Goal: Transaction & Acquisition: Book appointment/travel/reservation

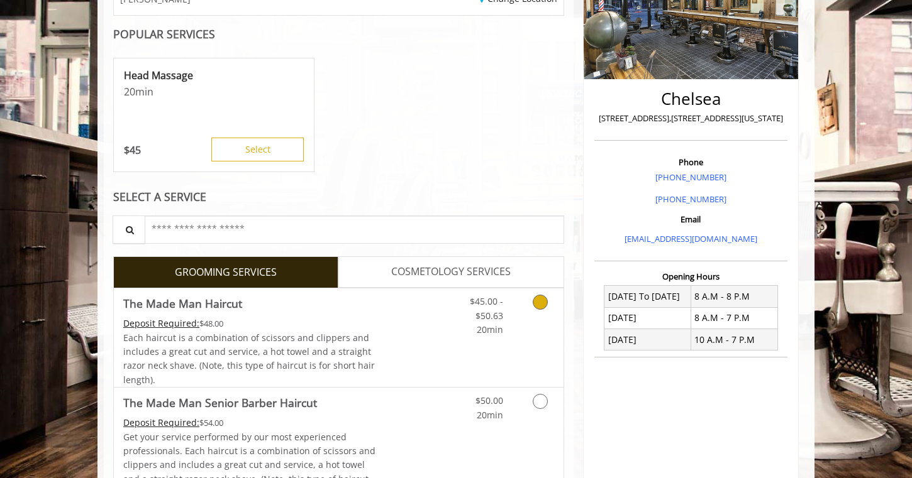
click at [547, 301] on link "Grooming services" at bounding box center [538, 313] width 32 height 48
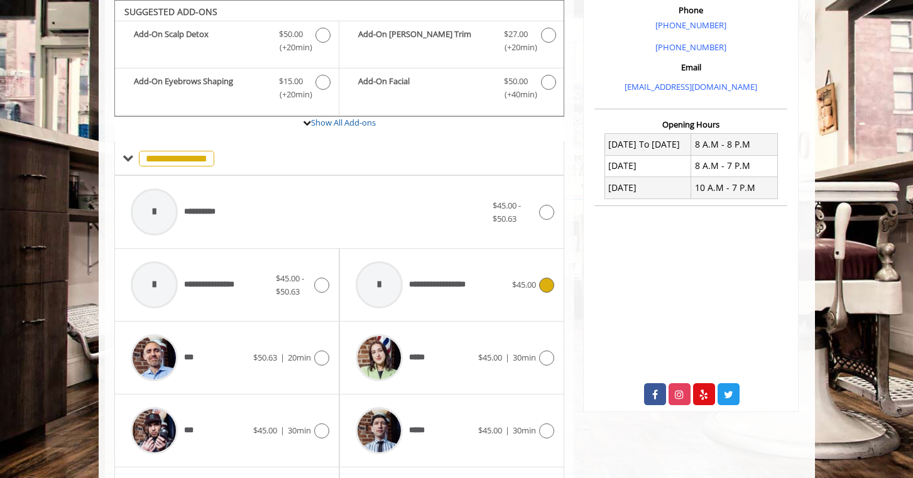
scroll to position [585, 0]
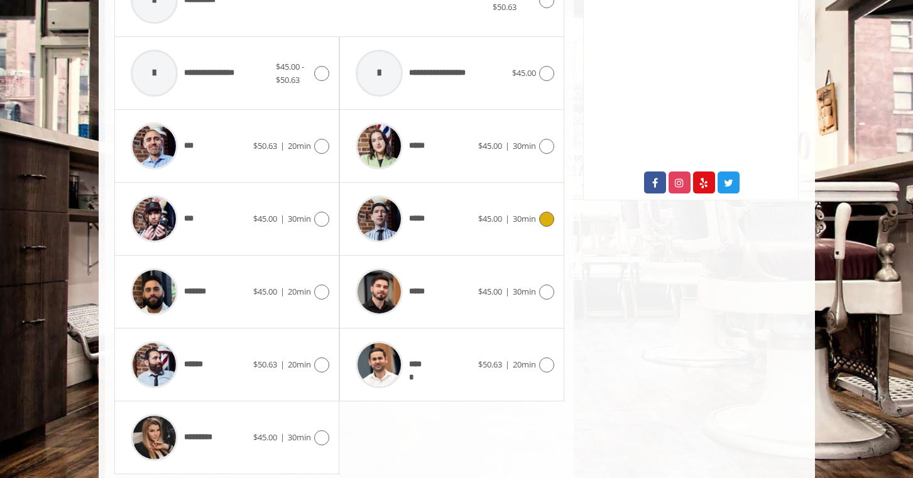
click at [543, 215] on icon at bounding box center [546, 219] width 15 height 15
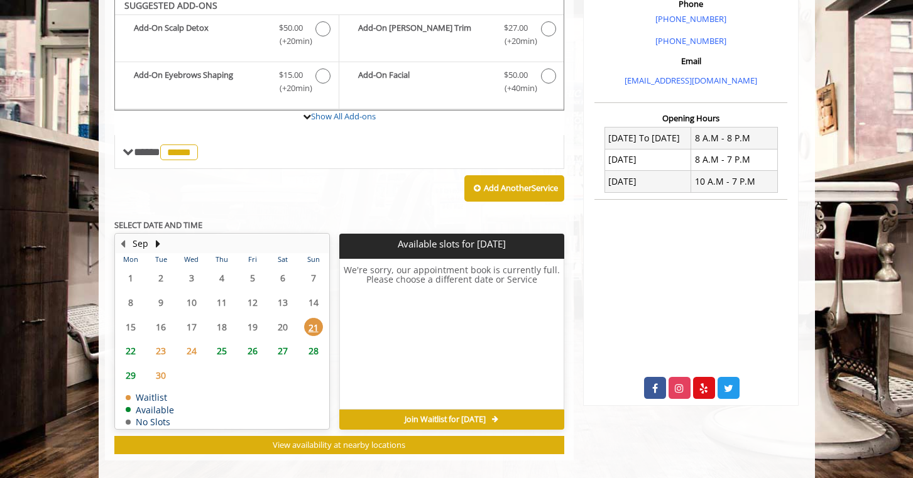
scroll to position [374, 0]
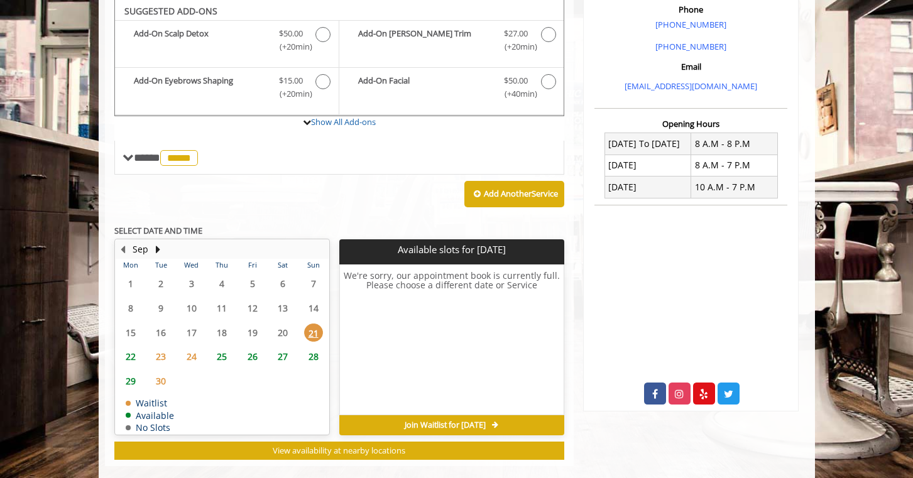
click at [224, 357] on span "25" at bounding box center [221, 357] width 19 height 18
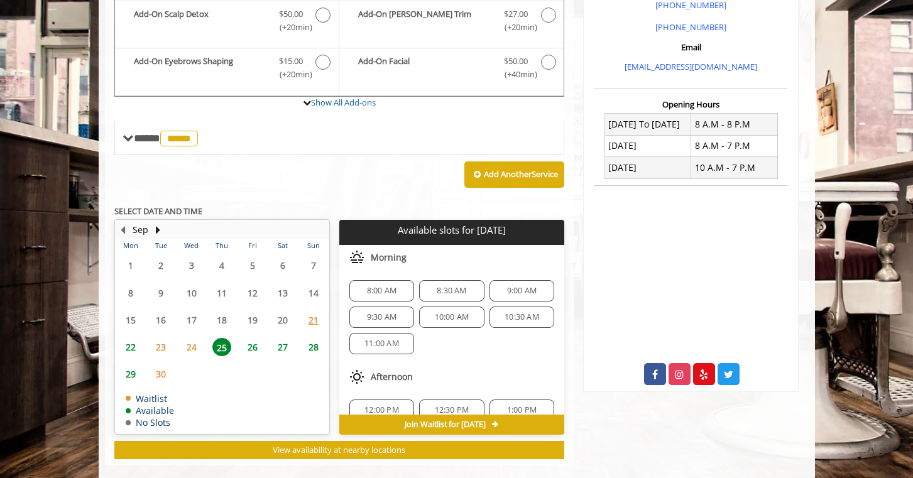
scroll to position [412, 0]
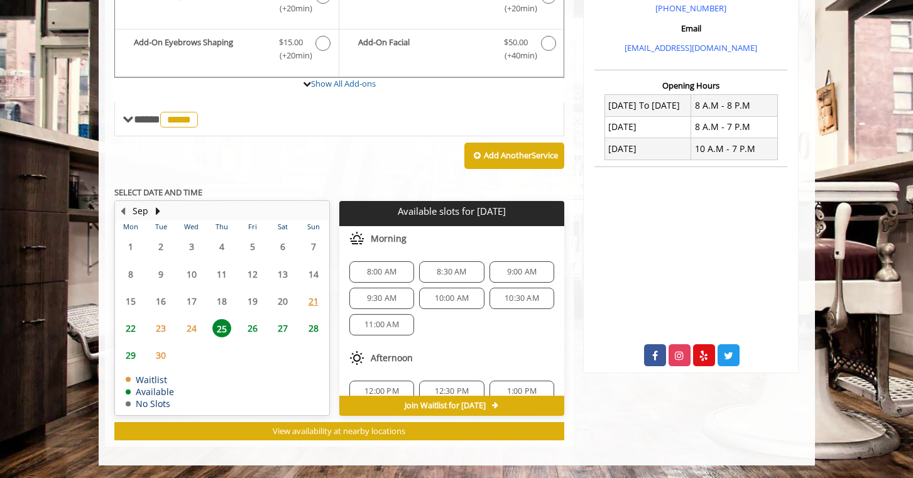
click at [517, 272] on span "9:00 AM" at bounding box center [522, 272] width 30 height 10
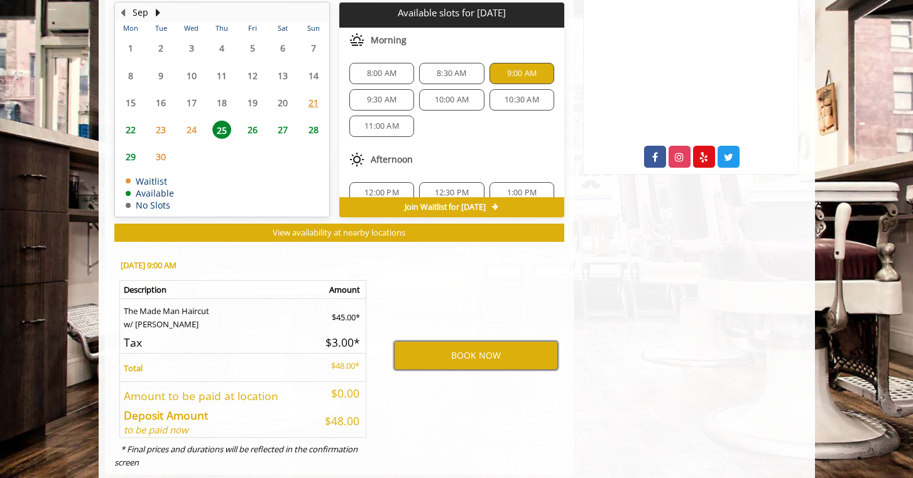
scroll to position [555, 0]
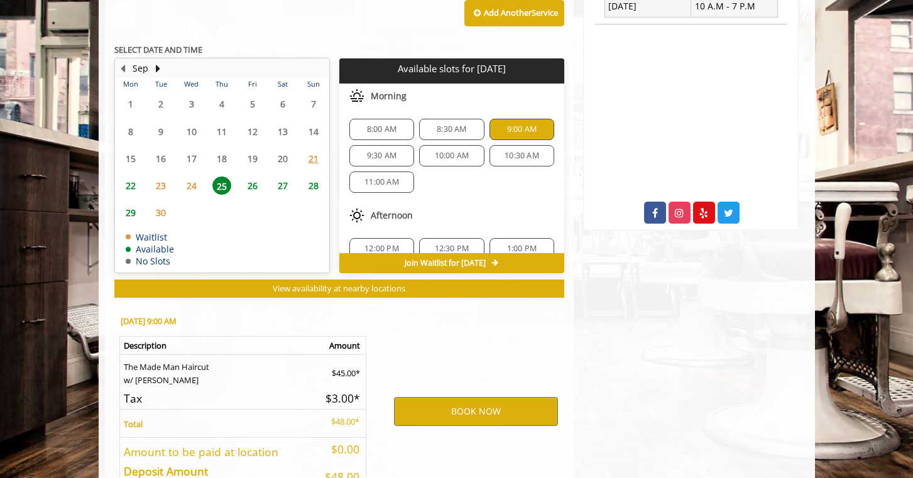
click at [245, 182] on span "26" at bounding box center [252, 186] width 19 height 18
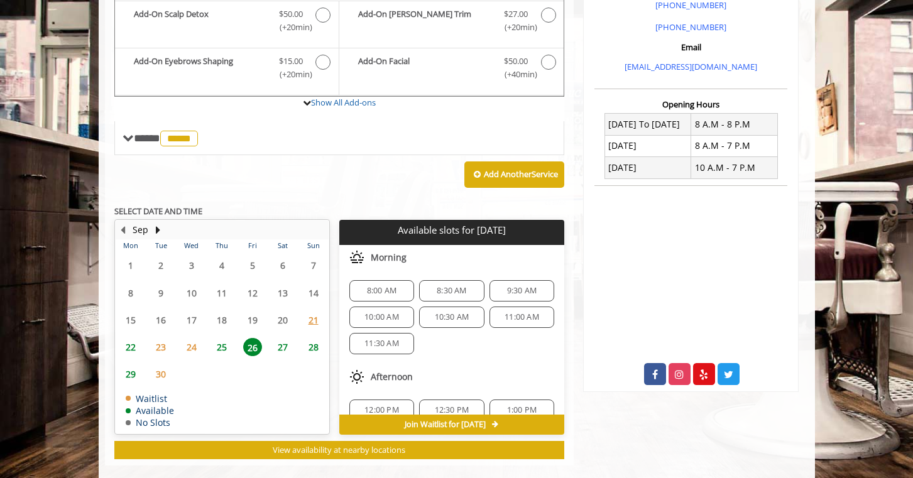
scroll to position [412, 0]
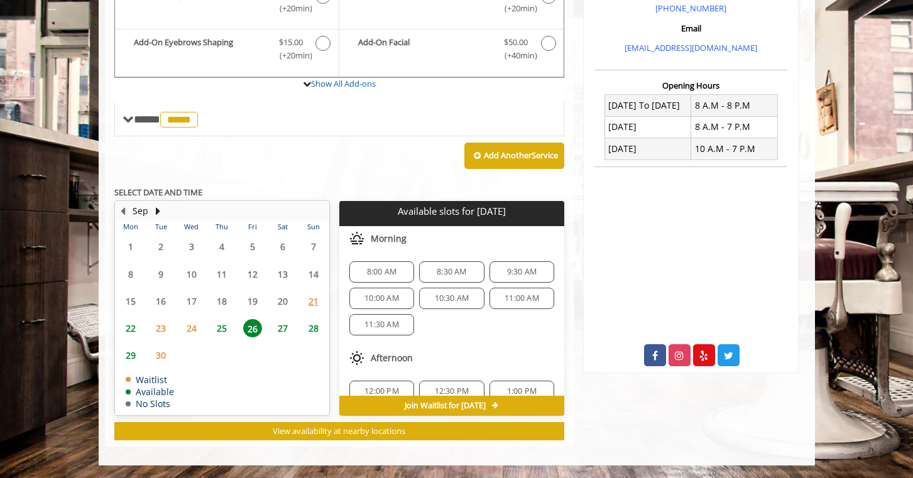
click at [389, 297] on span "10:00 AM" at bounding box center [382, 299] width 35 height 10
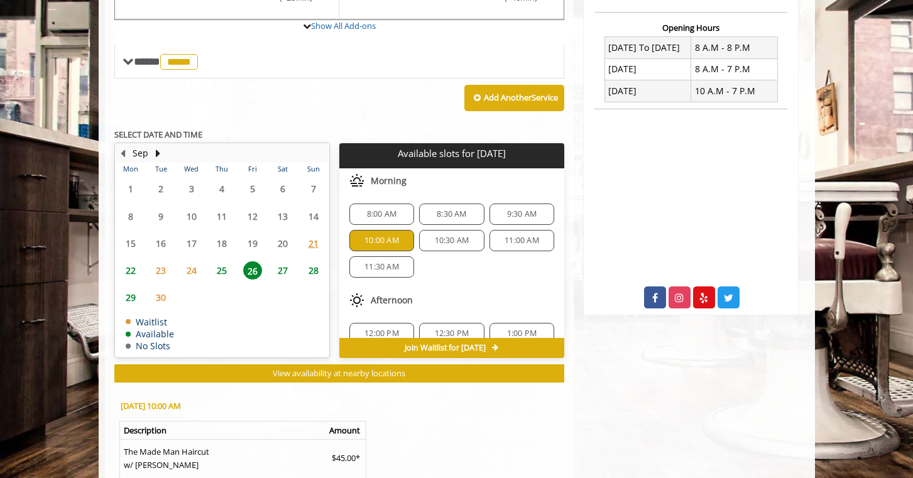
scroll to position [445, 0]
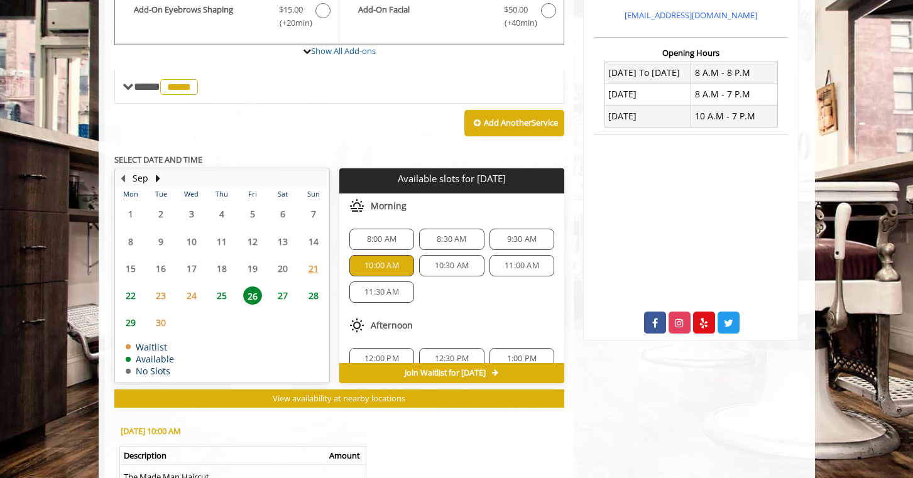
click at [526, 238] on span "9:30 AM" at bounding box center [522, 239] width 30 height 10
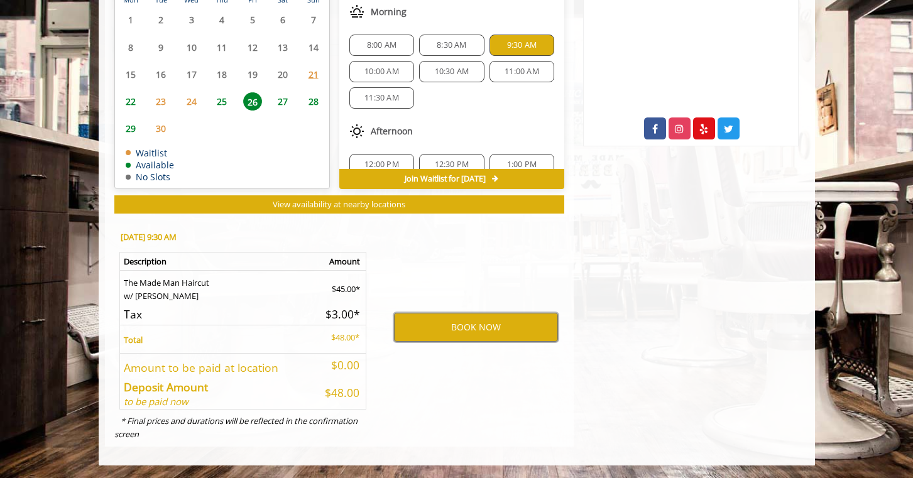
scroll to position [526, 0]
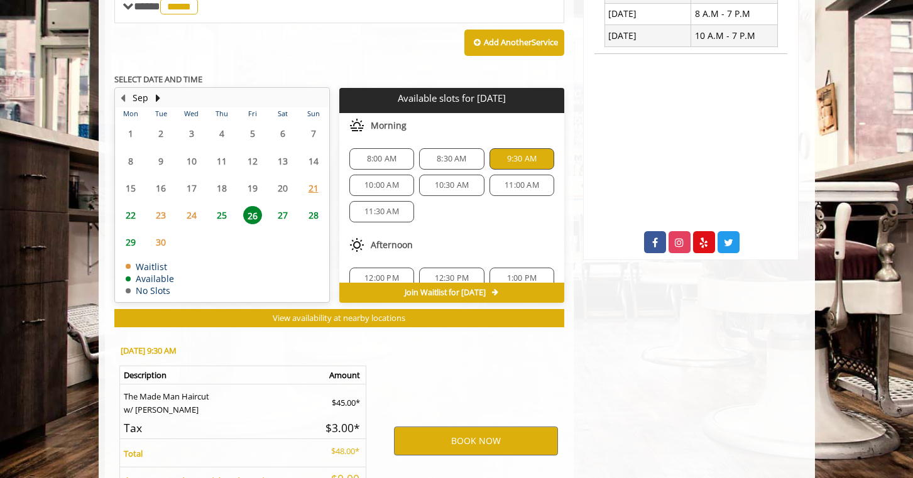
click at [396, 190] on span "10:00 AM" at bounding box center [382, 185] width 35 height 10
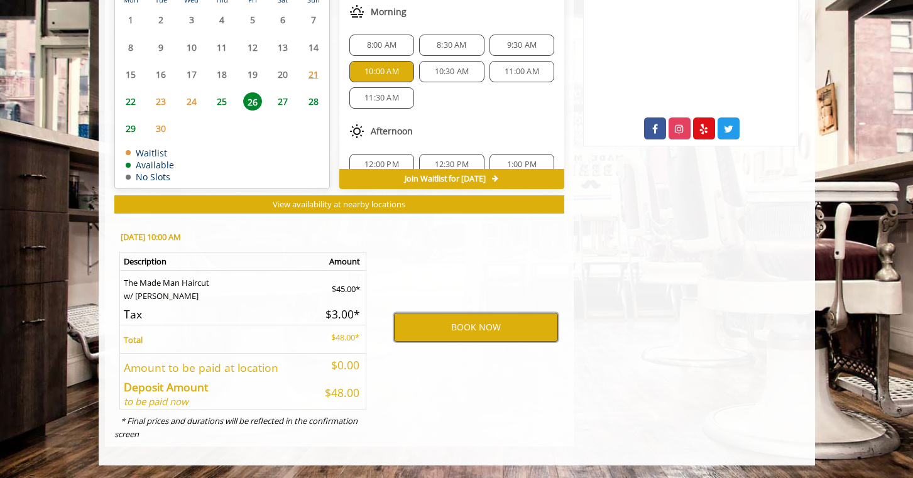
click at [472, 331] on button "BOOK NOW" at bounding box center [476, 327] width 164 height 29
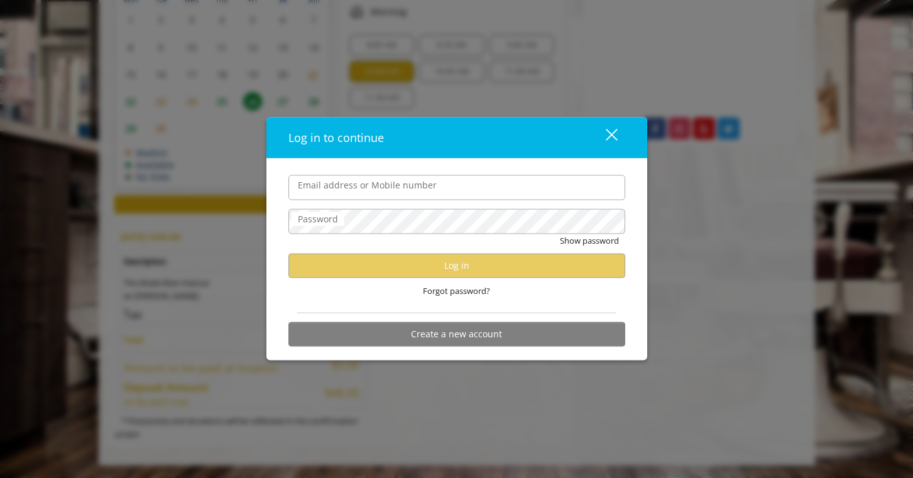
type input "**********"
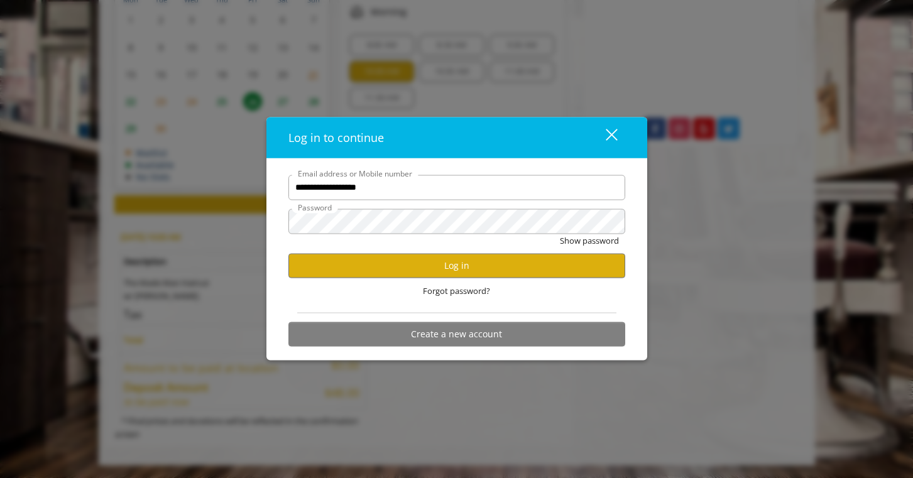
scroll to position [0, 0]
click at [476, 259] on button "Log in" at bounding box center [457, 265] width 337 height 25
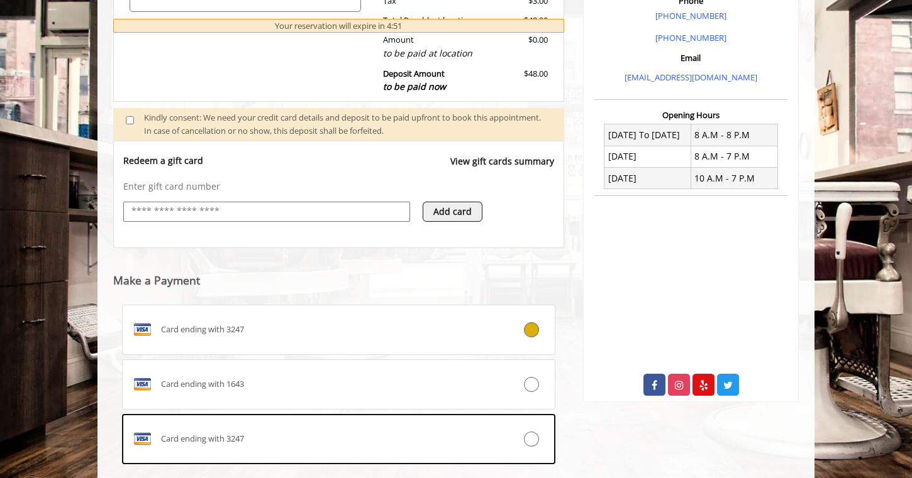
scroll to position [426, 0]
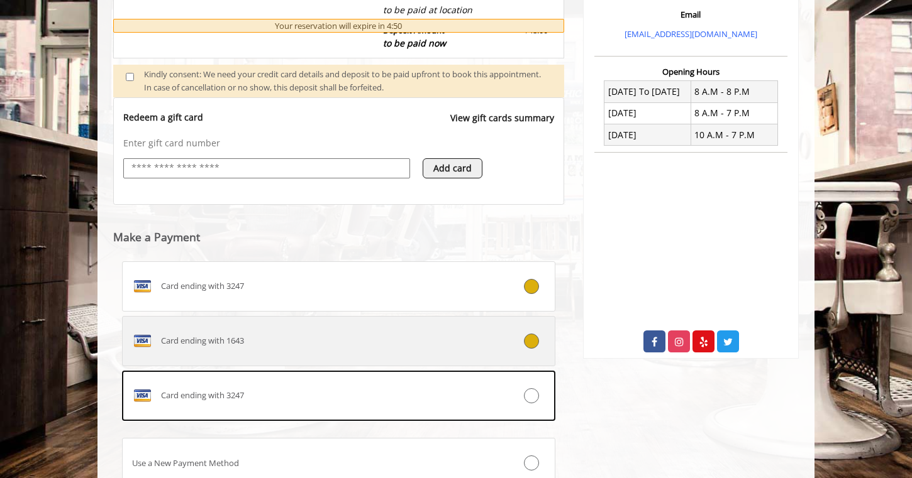
click at [539, 343] on div at bounding box center [518, 341] width 72 height 15
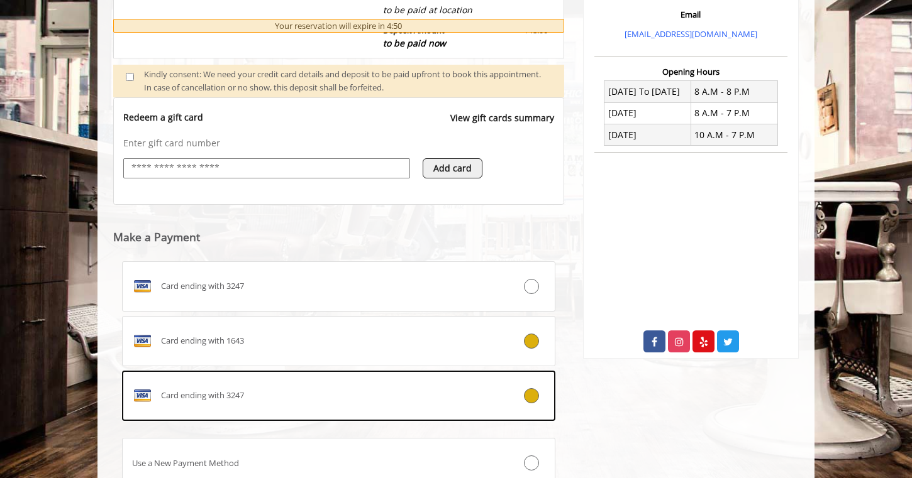
scroll to position [500, 0]
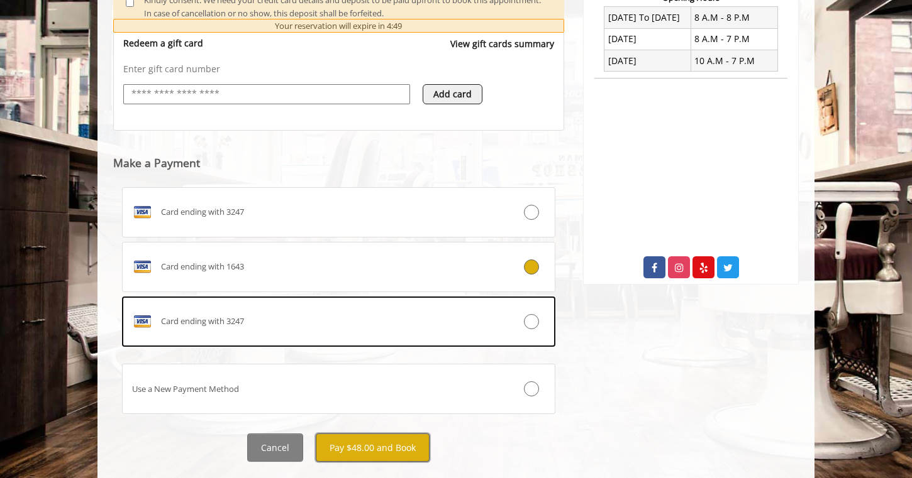
click at [372, 455] on button "Pay $48.00 and Book" at bounding box center [373, 448] width 114 height 28
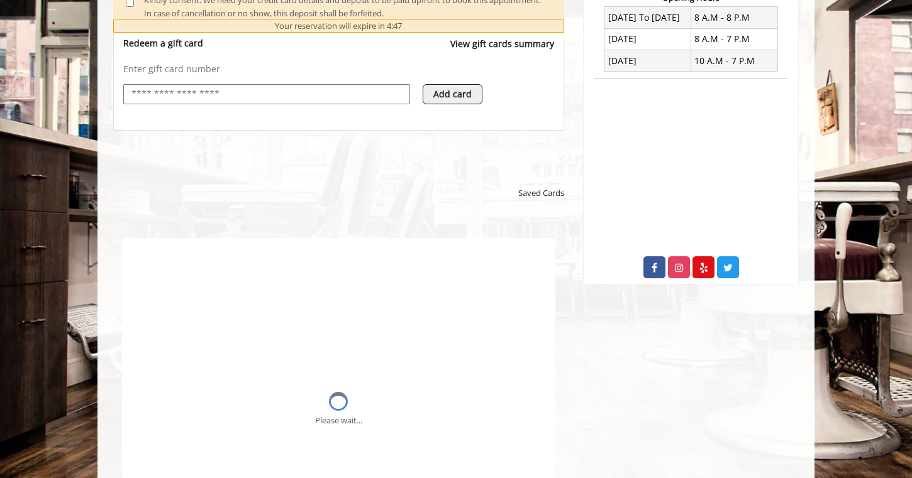
scroll to position [0, 0]
